Goal: Task Accomplishment & Management: Use online tool/utility

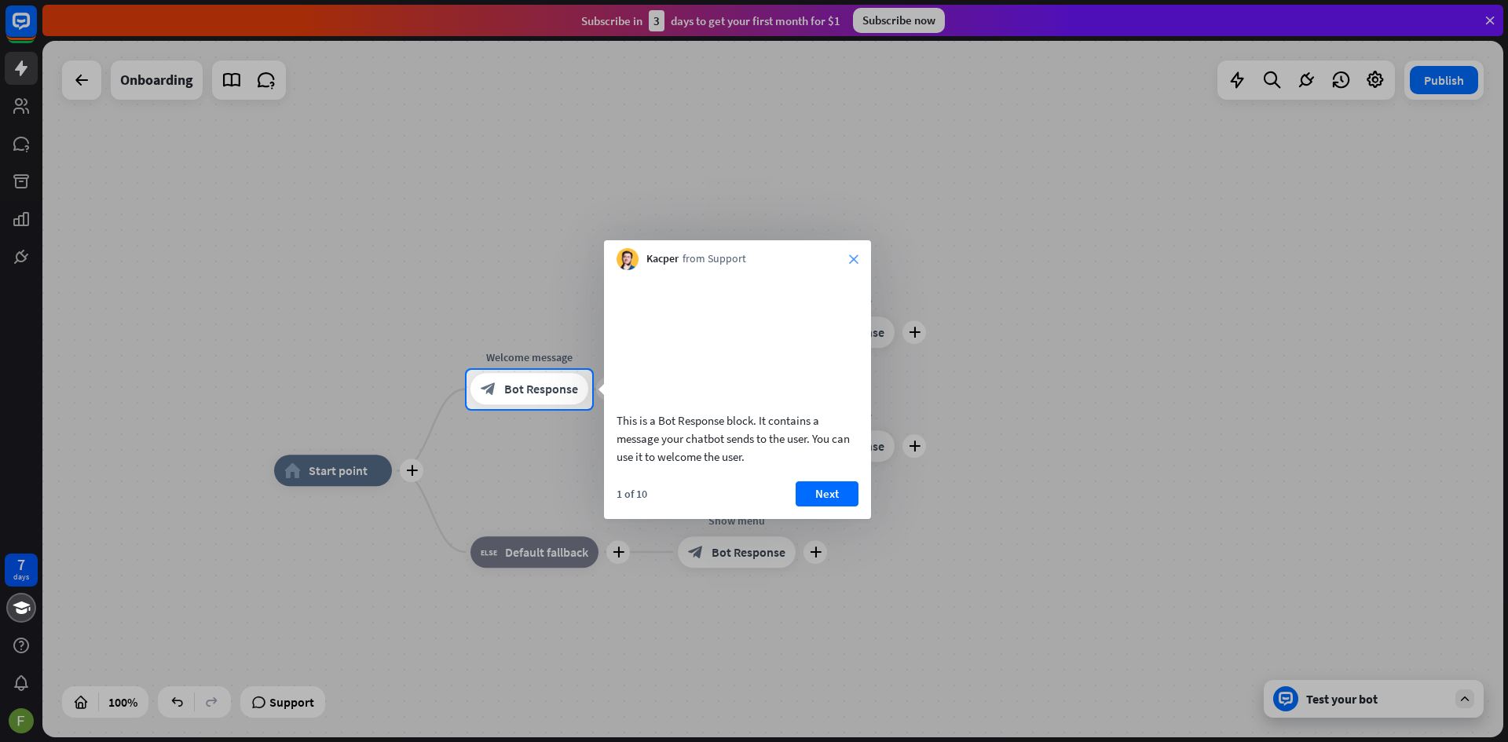
click at [851, 262] on icon "close" at bounding box center [853, 259] width 9 height 9
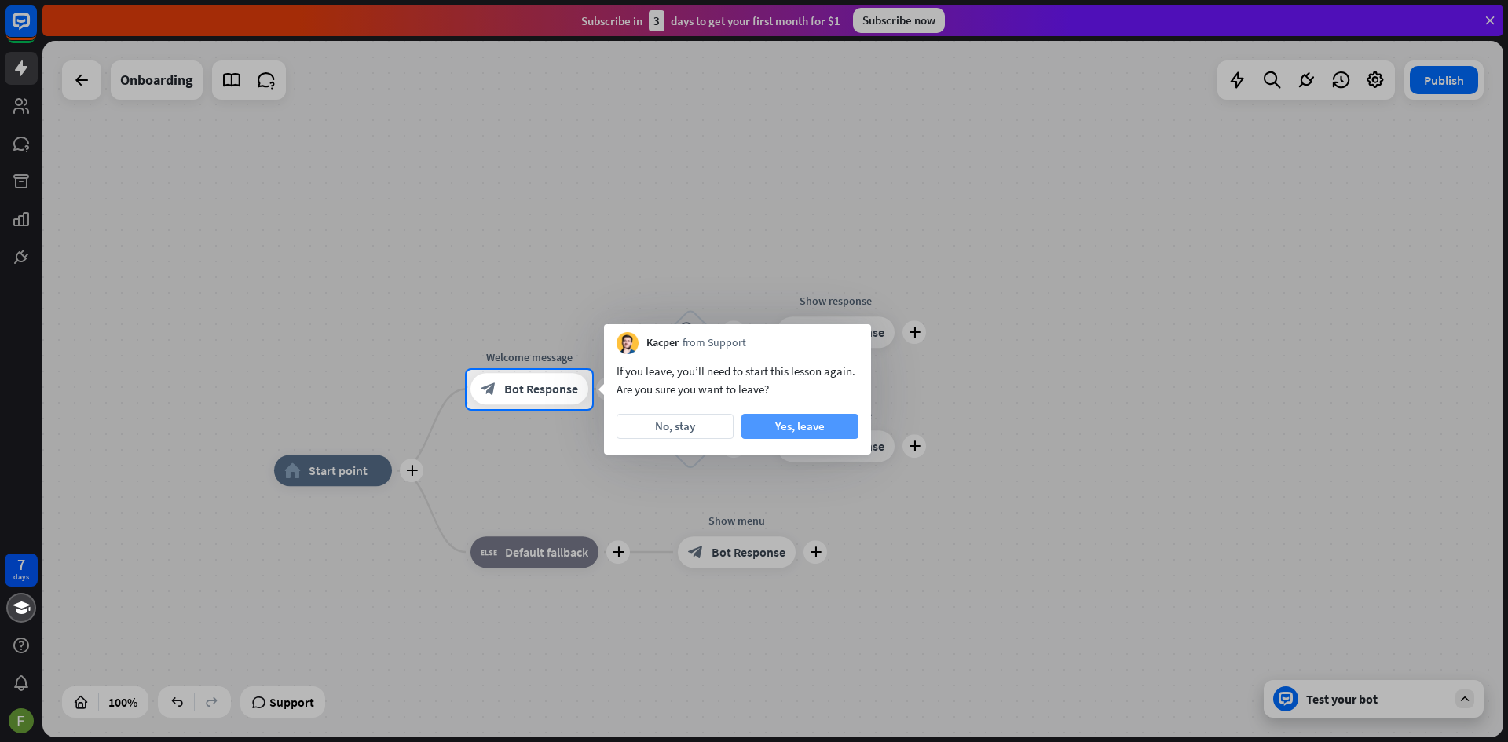
click at [771, 423] on button "Yes, leave" at bounding box center [800, 426] width 117 height 25
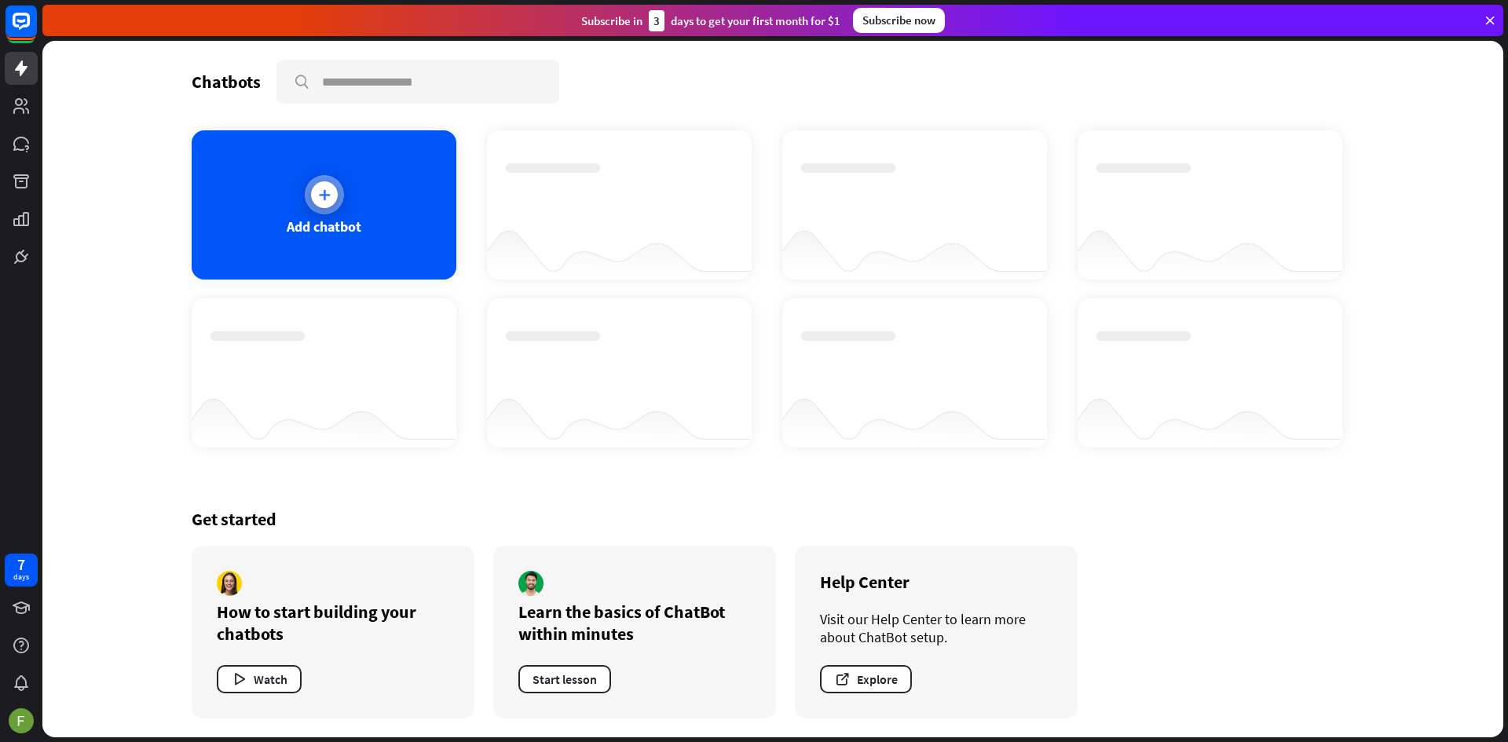
click at [353, 220] on div "Add chatbot" at bounding box center [324, 227] width 75 height 18
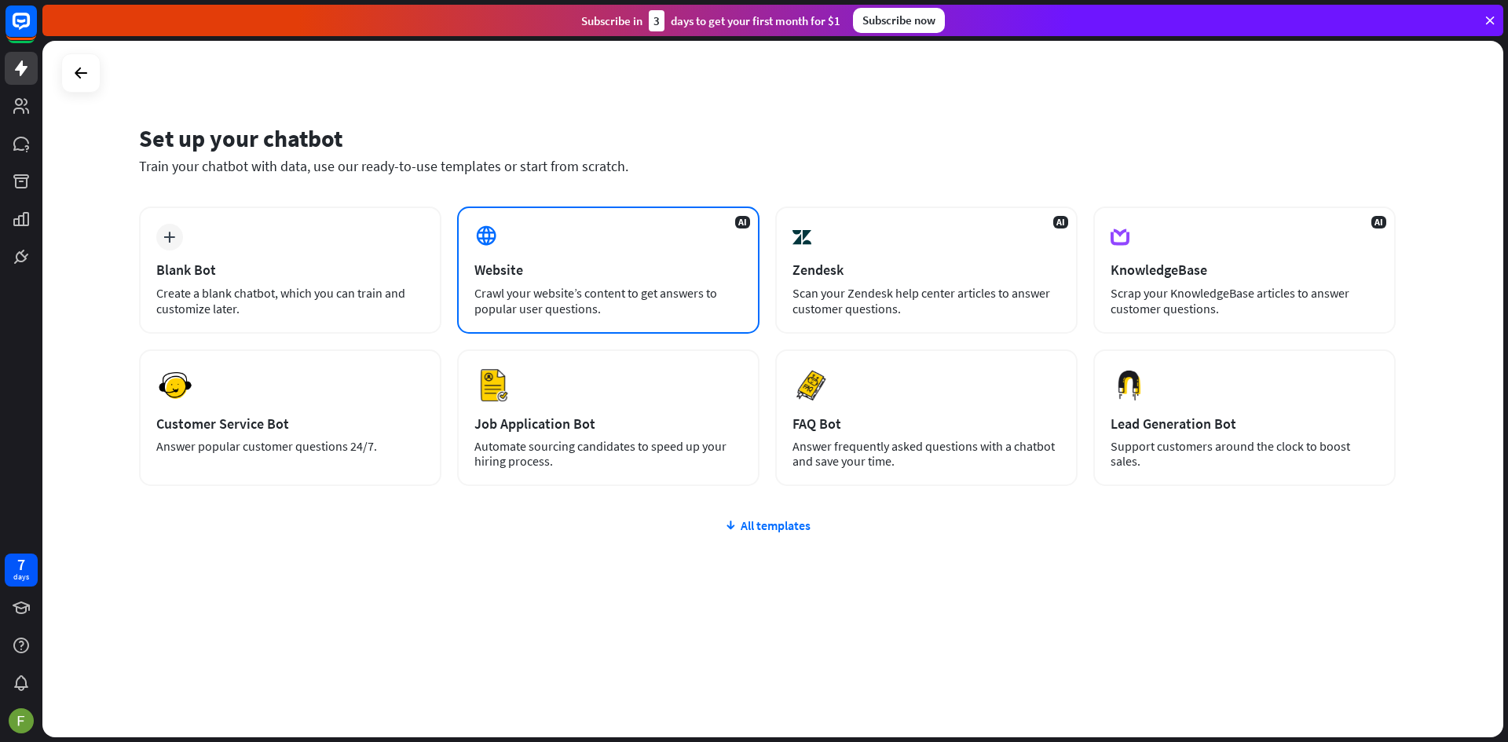
click at [566, 283] on div "AI Website Crawl your website’s content to get answers to popular user question…" at bounding box center [608, 270] width 302 height 127
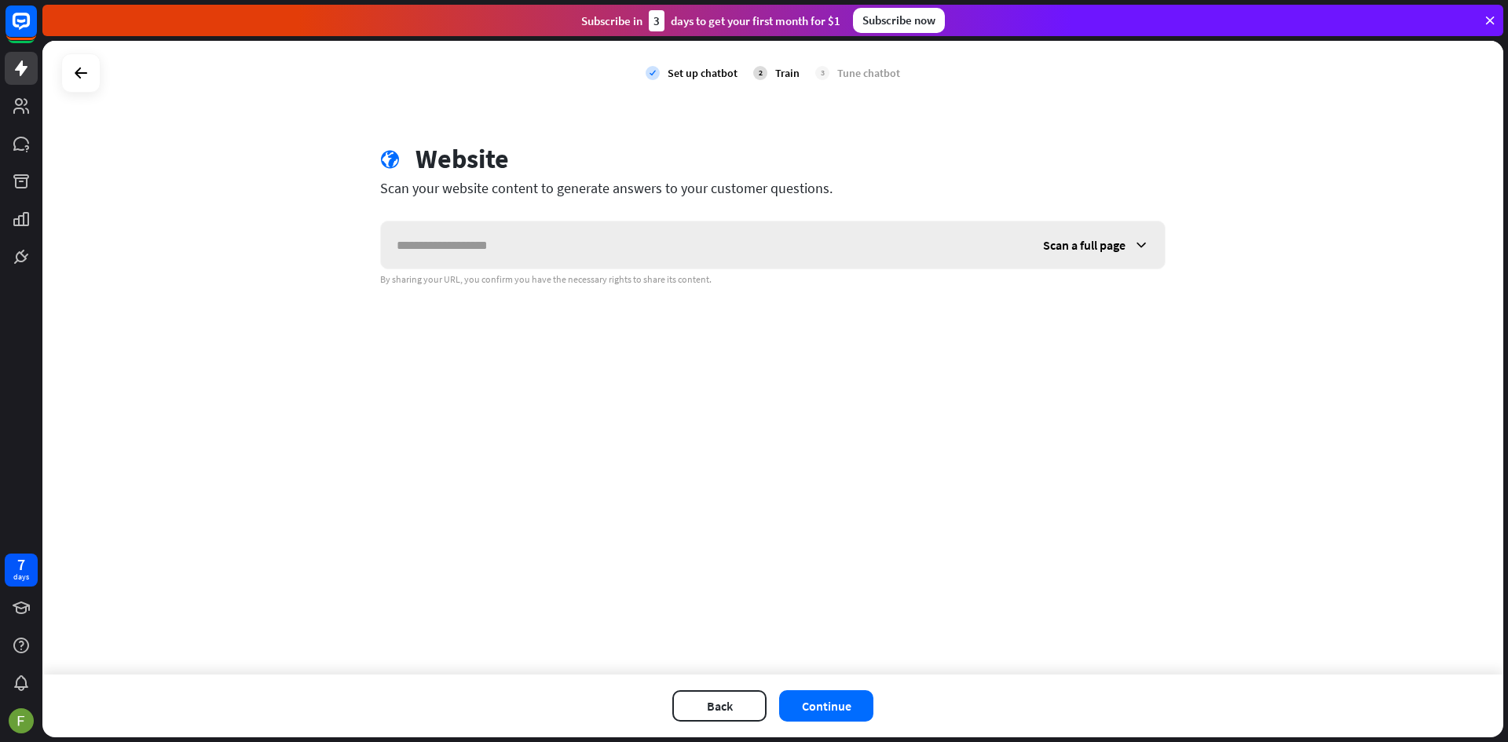
click at [568, 250] on input "text" at bounding box center [704, 245] width 647 height 47
click at [1134, 251] on icon at bounding box center [1142, 245] width 16 height 16
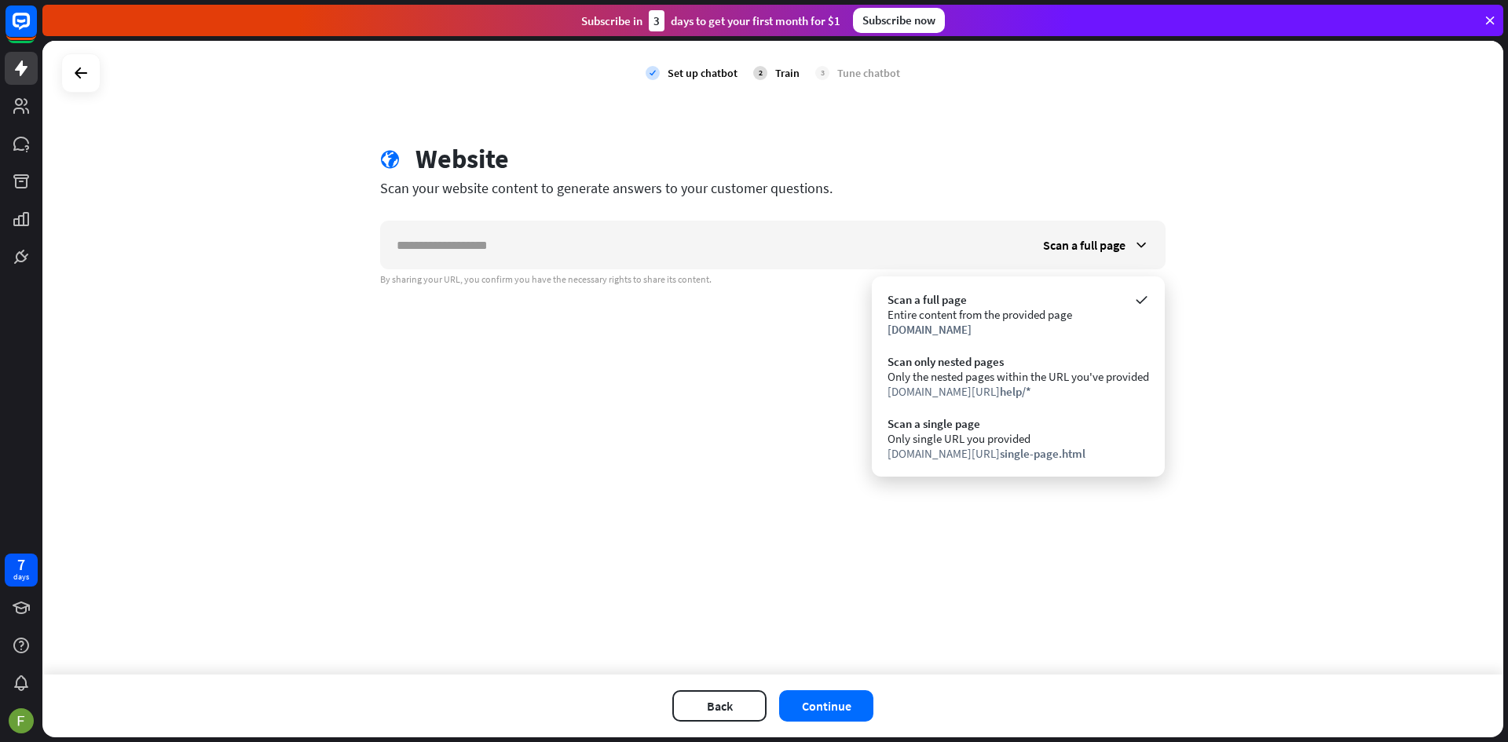
click at [1017, 189] on div "Scan your website content to generate answers to your customer questions." at bounding box center [773, 188] width 786 height 18
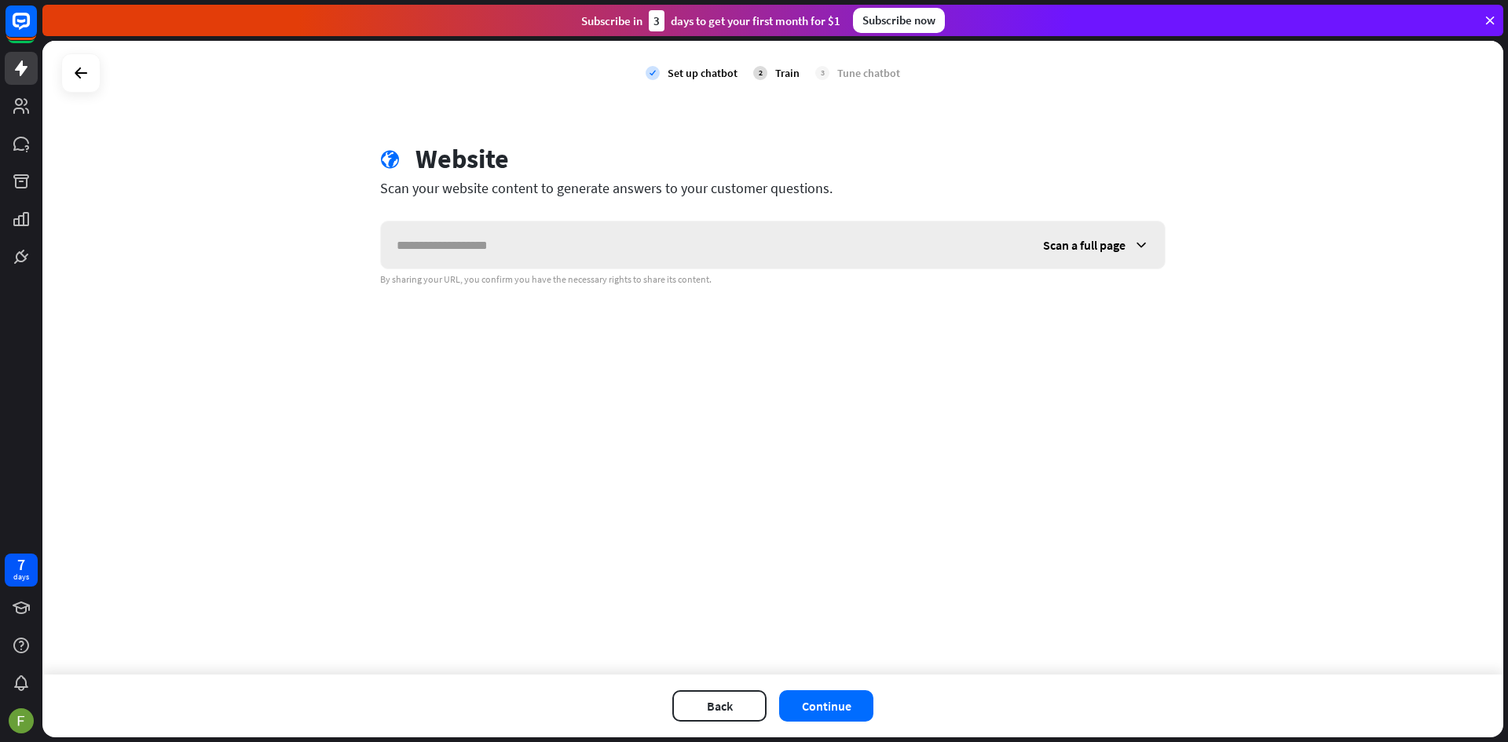
click at [1085, 239] on span "Scan a full page" at bounding box center [1084, 245] width 82 height 16
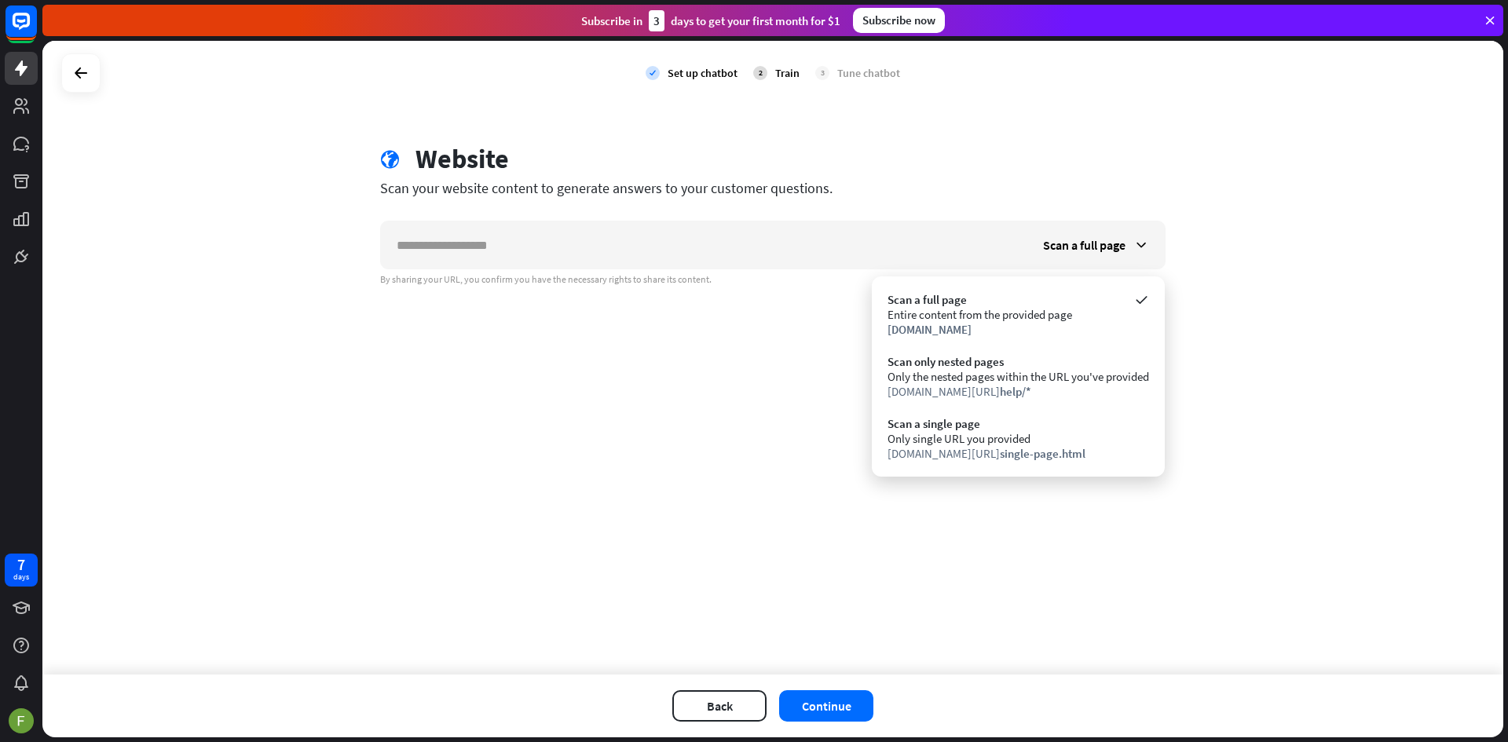
click at [734, 397] on div "check Set up chatbot 2 Train 3 Tune chatbot globe Website Scan your website con…" at bounding box center [772, 358] width 1461 height 634
